Goal: Task Accomplishment & Management: Complete application form

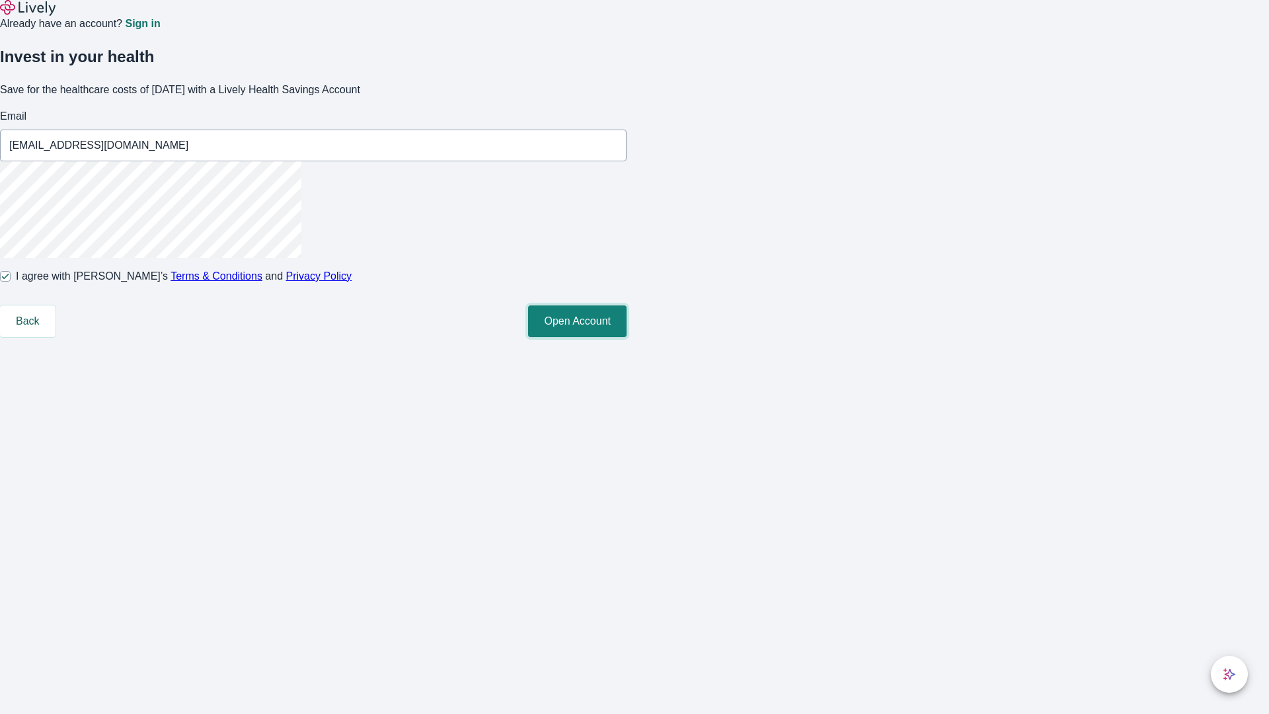
click at [626, 337] on button "Open Account" at bounding box center [577, 321] width 98 height 32
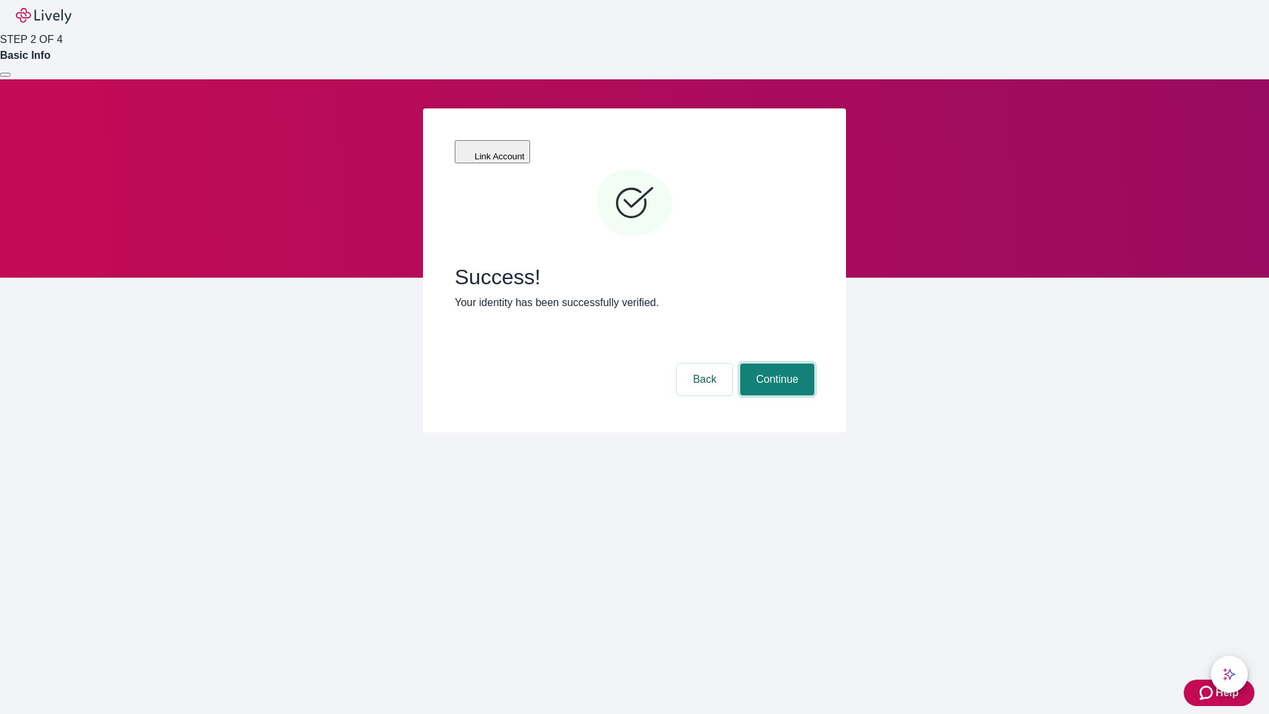
click at [775, 363] on button "Continue" at bounding box center [777, 379] width 74 height 32
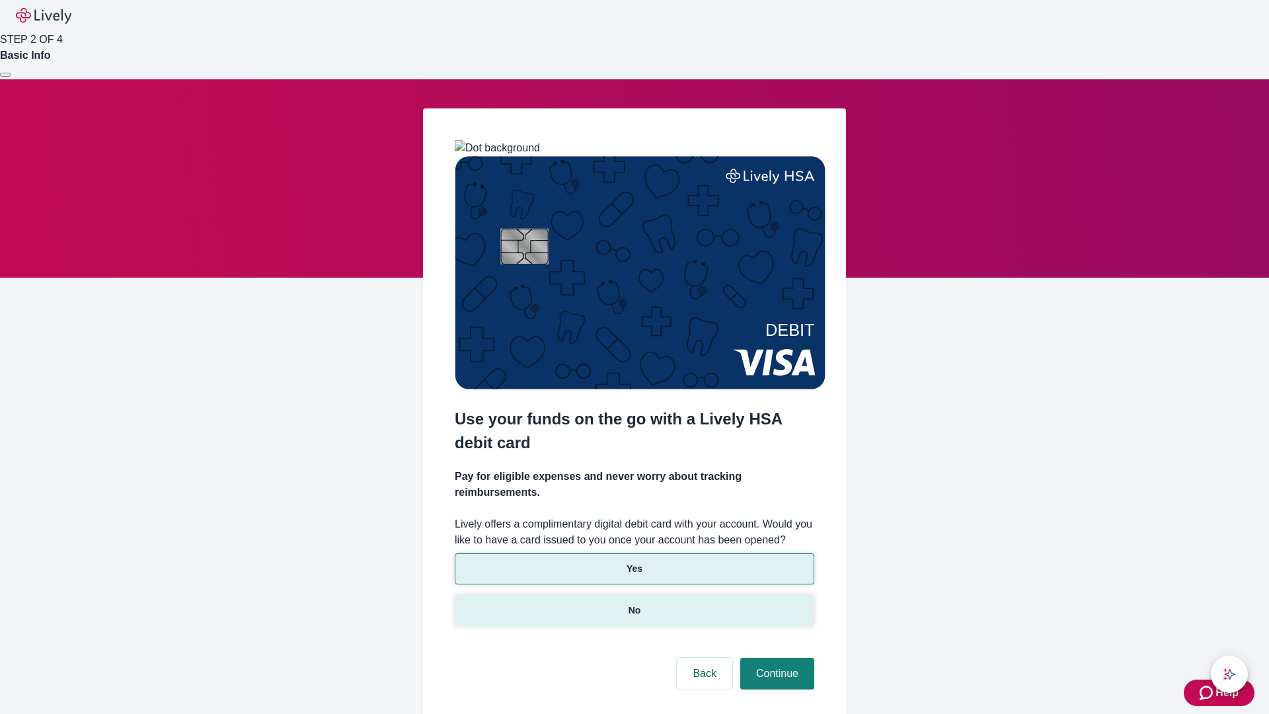
click at [634, 603] on p "No" at bounding box center [634, 610] width 13 height 14
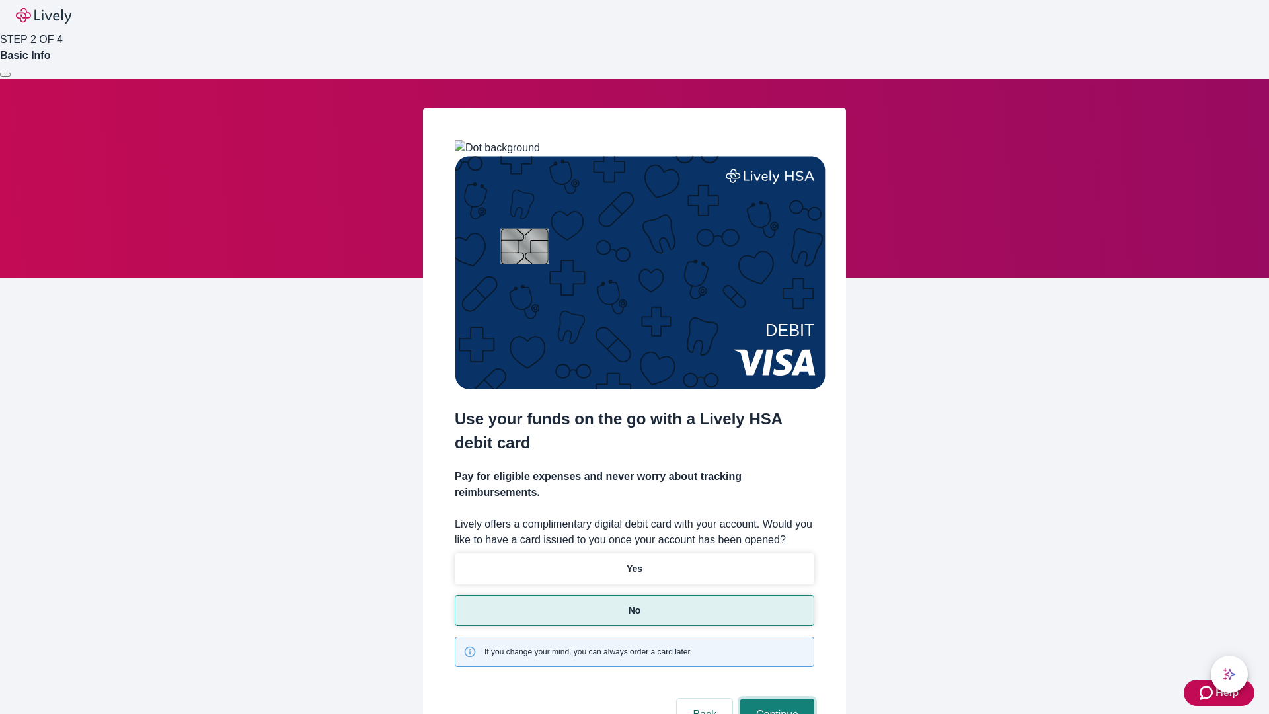
click at [775, 698] on button "Continue" at bounding box center [777, 714] width 74 height 32
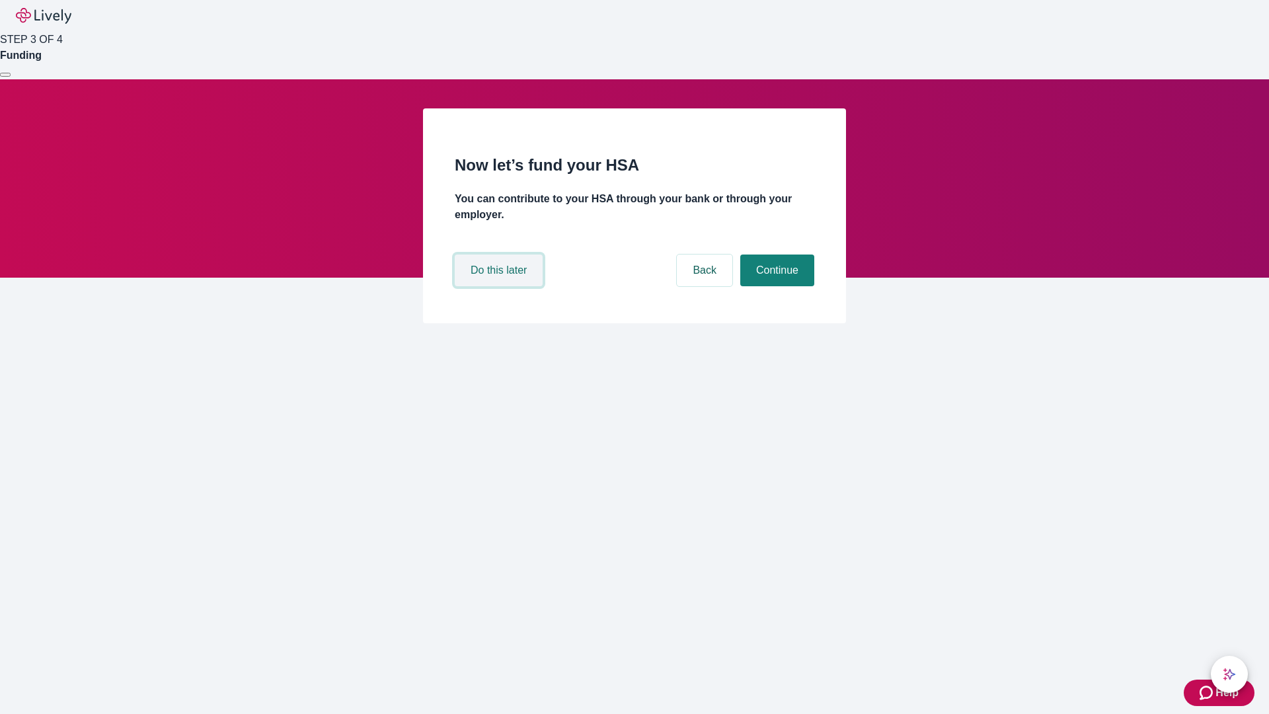
click at [500, 286] on button "Do this later" at bounding box center [499, 270] width 88 height 32
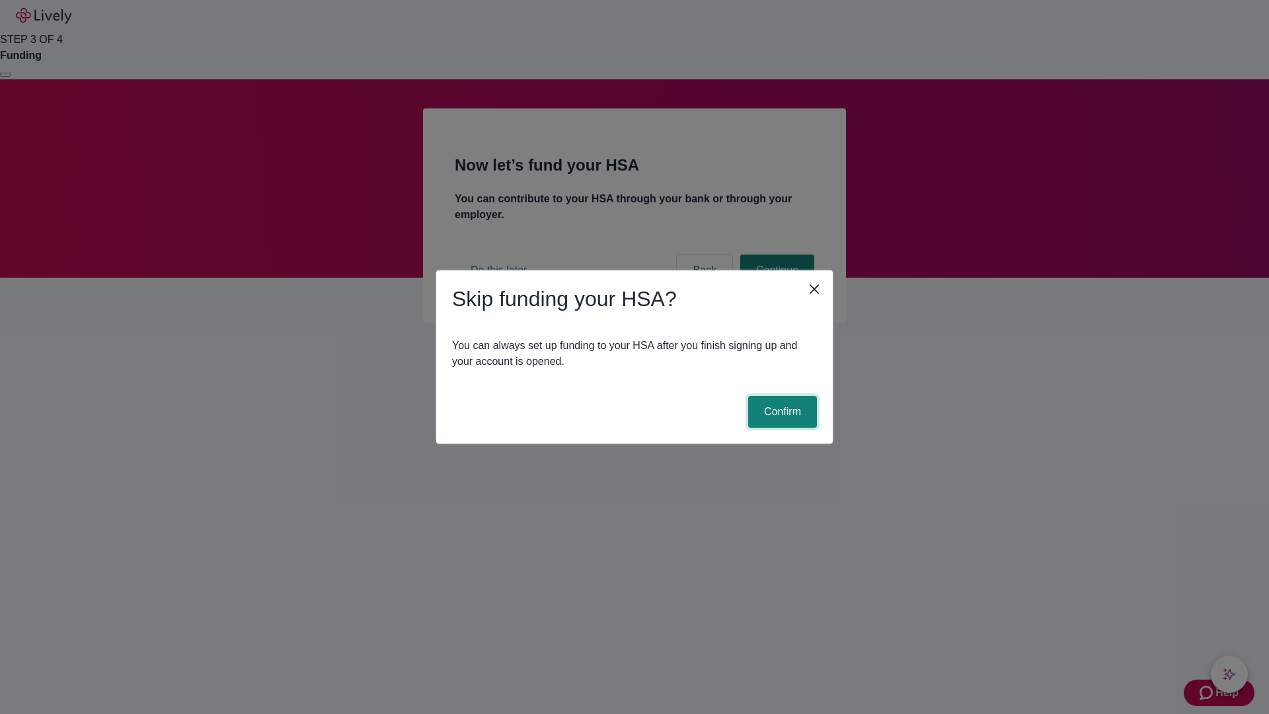
click at [780, 412] on button "Confirm" at bounding box center [782, 412] width 69 height 32
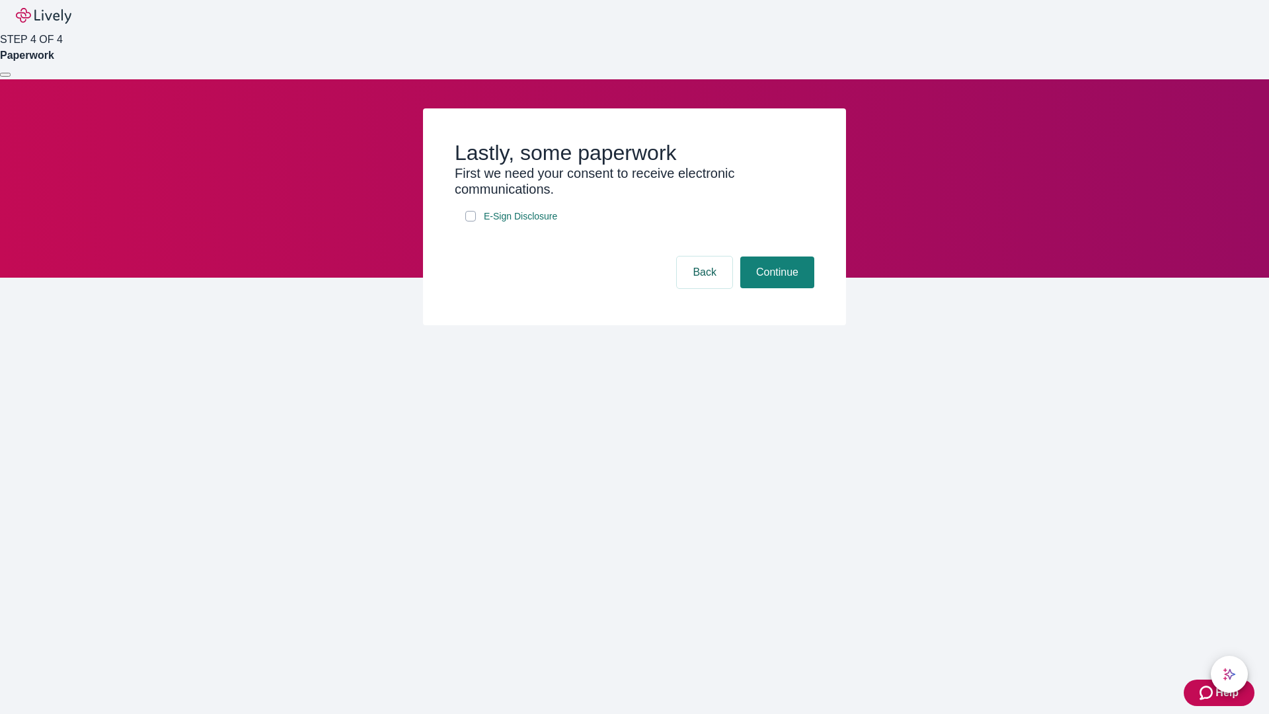
click at [470, 221] on input "E-Sign Disclosure" at bounding box center [470, 216] width 11 height 11
checkbox input "true"
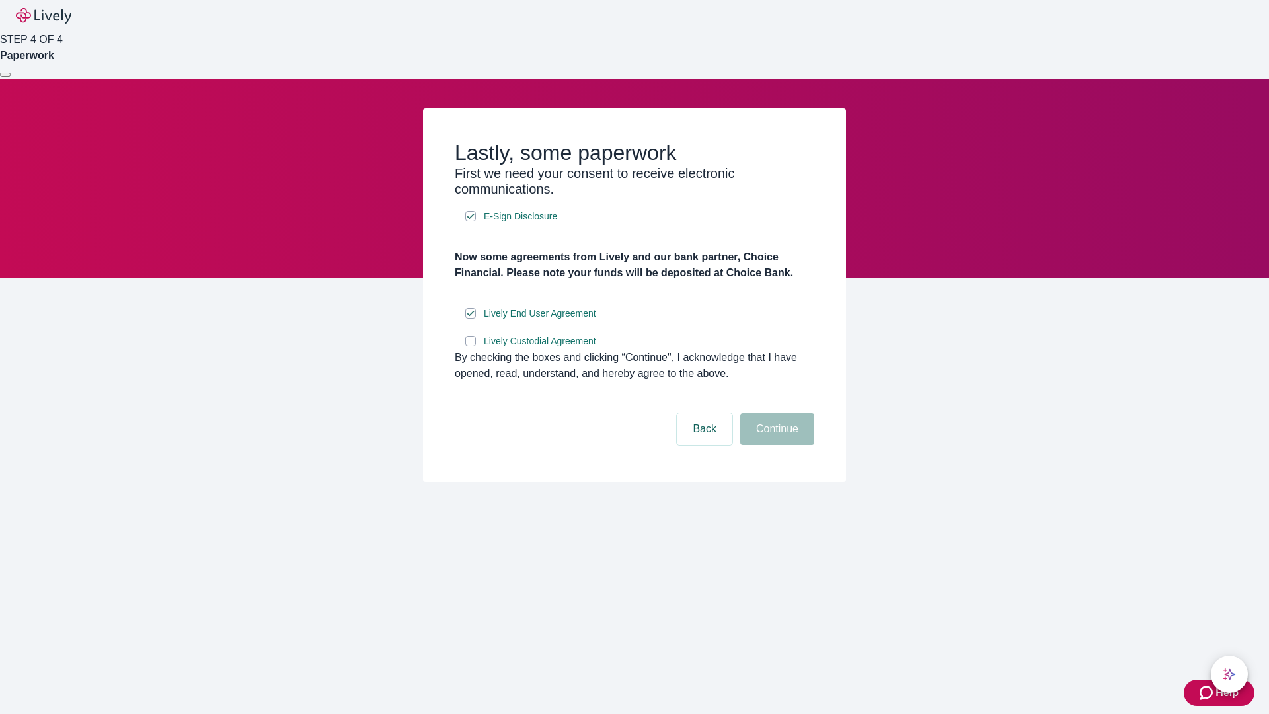
click at [470, 346] on input "Lively Custodial Agreement" at bounding box center [470, 341] width 11 height 11
checkbox input "true"
click at [775, 445] on button "Continue" at bounding box center [777, 429] width 74 height 32
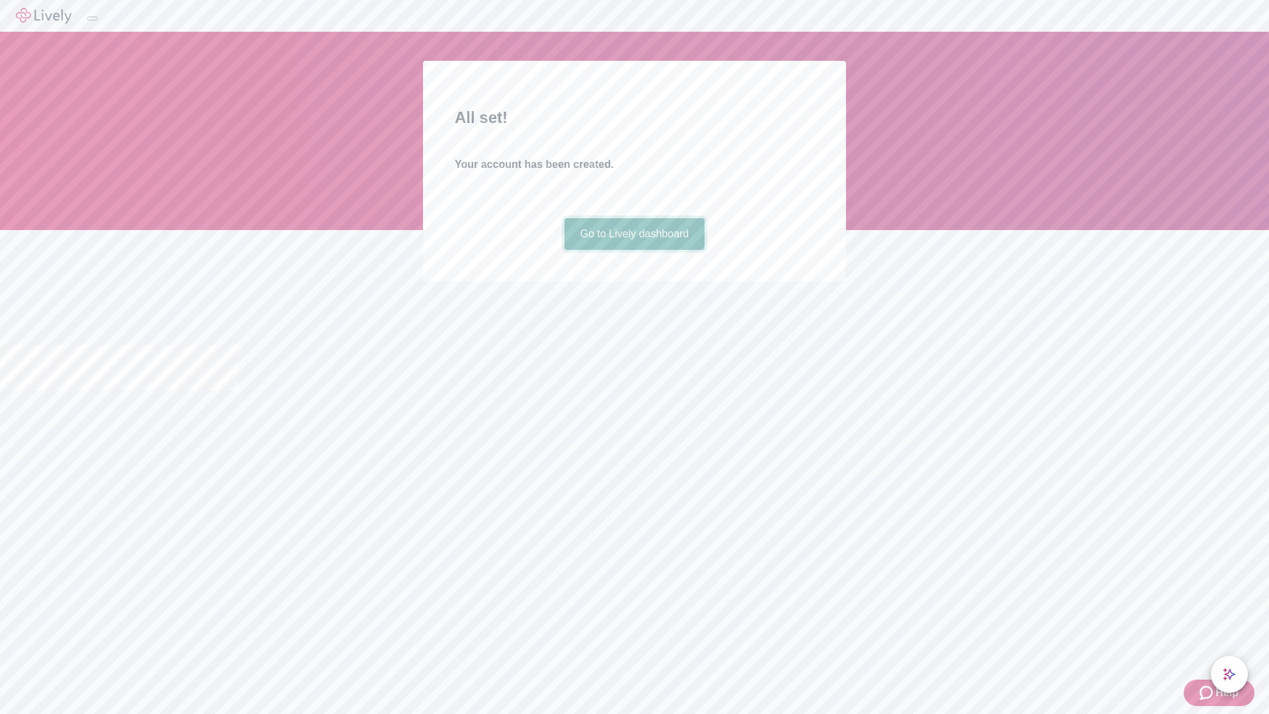
click at [634, 250] on link "Go to Lively dashboard" at bounding box center [634, 234] width 141 height 32
